Goal: Navigation & Orientation: Find specific page/section

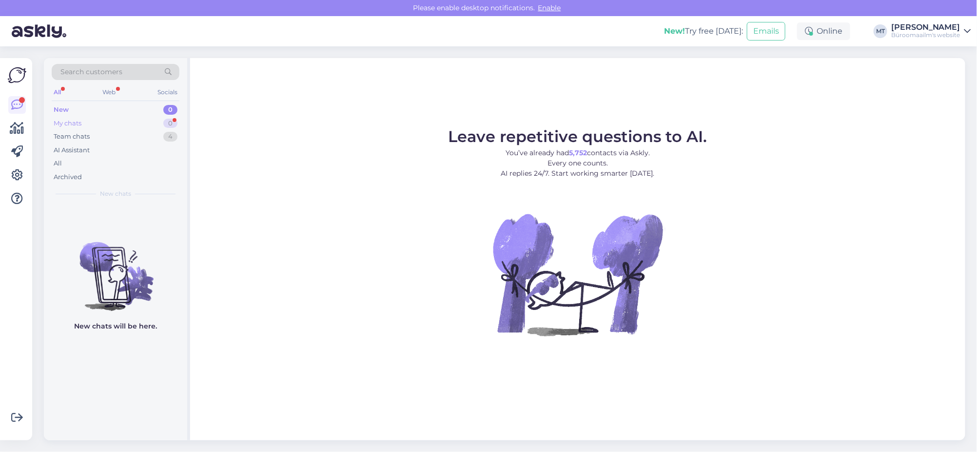
click at [64, 121] on div "My chats" at bounding box center [68, 124] width 28 height 10
click at [63, 139] on div "Team chats" at bounding box center [72, 137] width 36 height 10
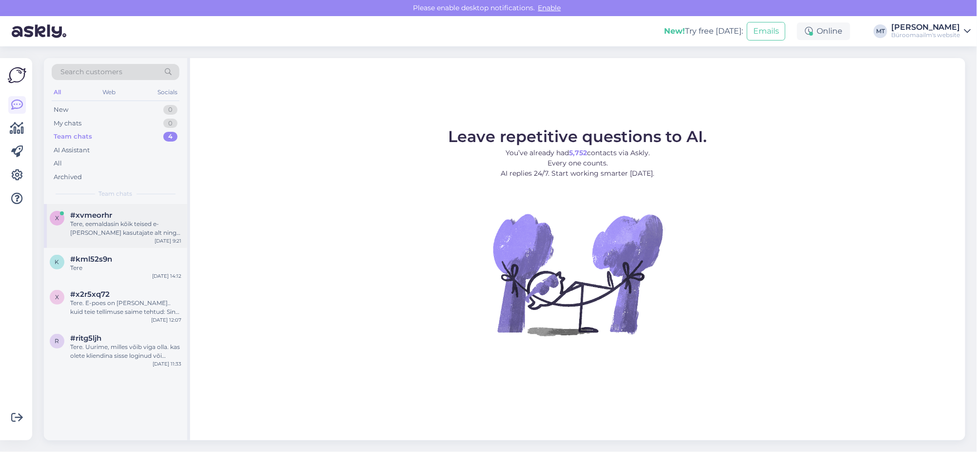
click at [79, 228] on div "Tere, eemaldasin kõik teised e-poe kasutajate alt ning alles jäi ainult Tanel T…" at bounding box center [125, 228] width 111 height 18
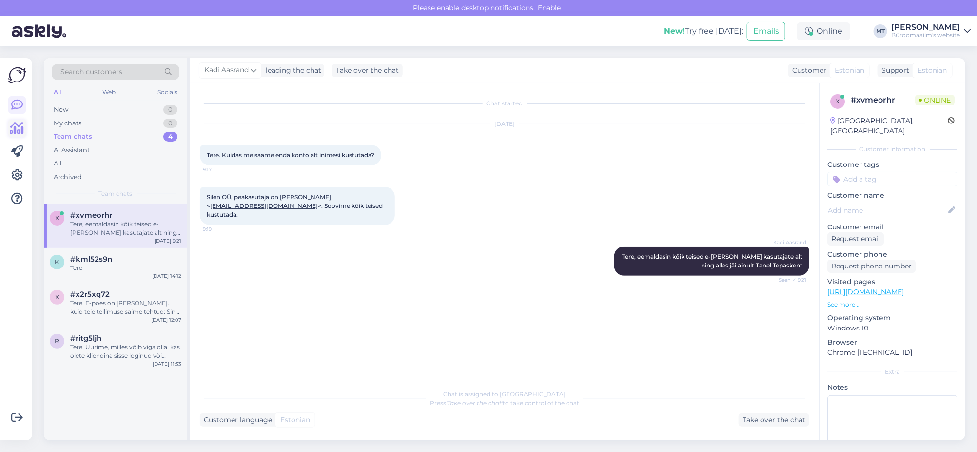
click at [14, 132] on icon at bounding box center [17, 128] width 14 height 12
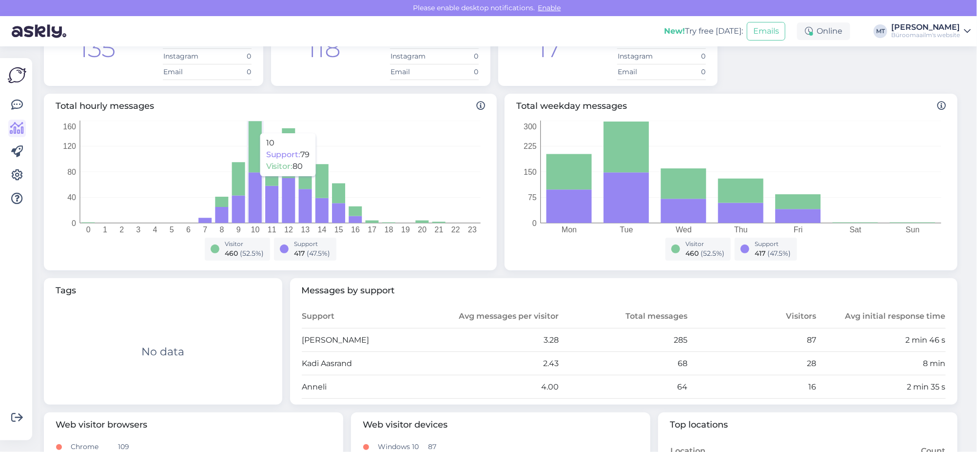
scroll to position [182, 0]
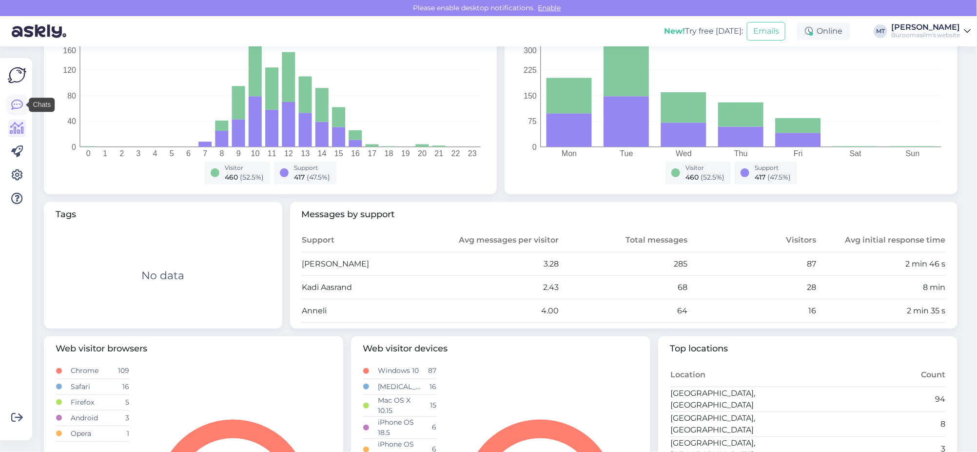
click at [12, 108] on icon at bounding box center [17, 105] width 12 height 12
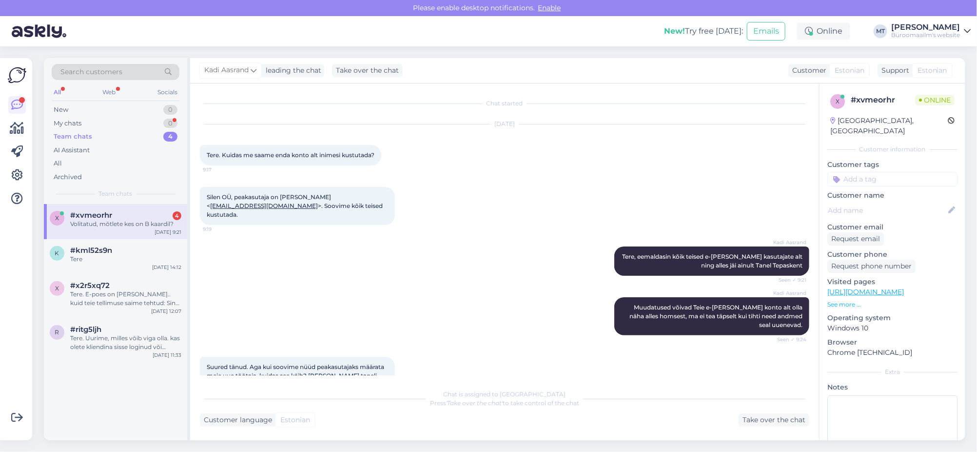
scroll to position [360, 0]
